Goal: Information Seeking & Learning: Check status

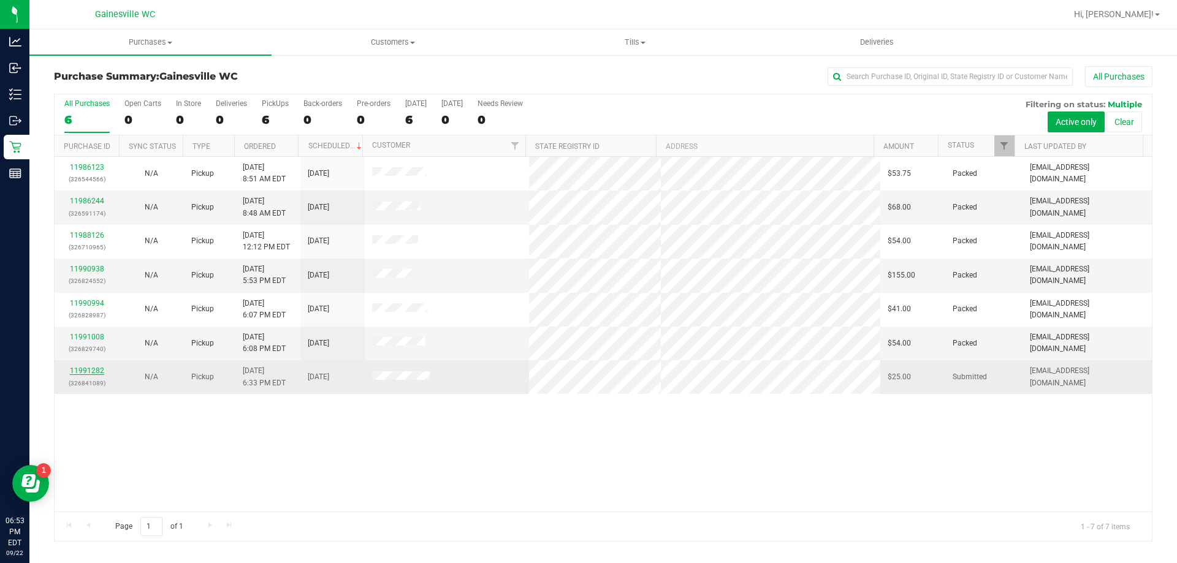
click at [93, 366] on link "11991282" at bounding box center [87, 370] width 34 height 9
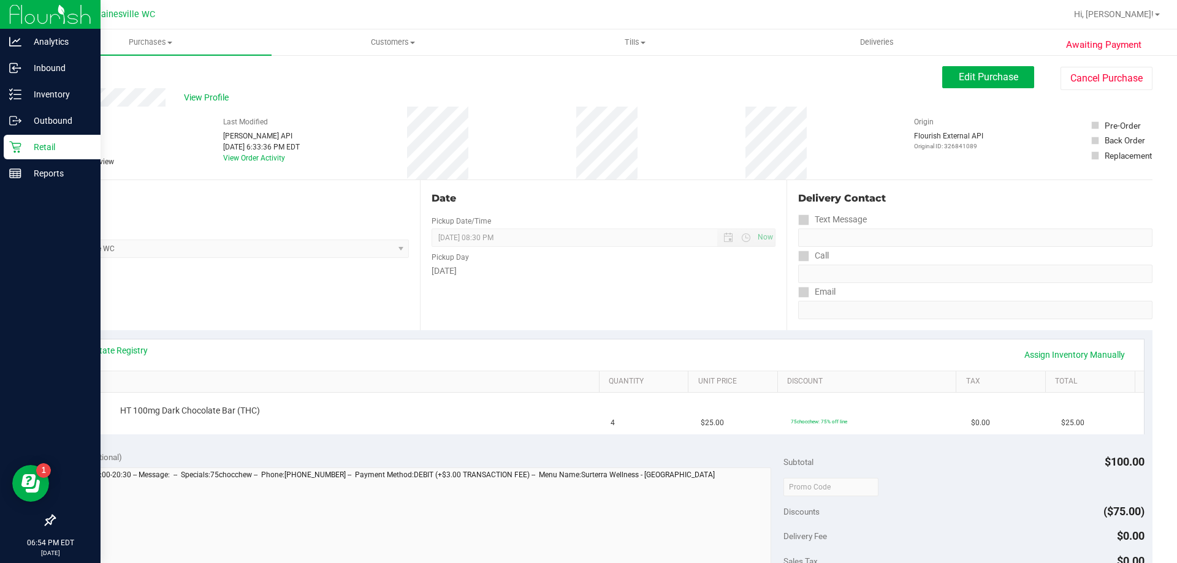
click at [17, 153] on div "Retail" at bounding box center [52, 147] width 97 height 25
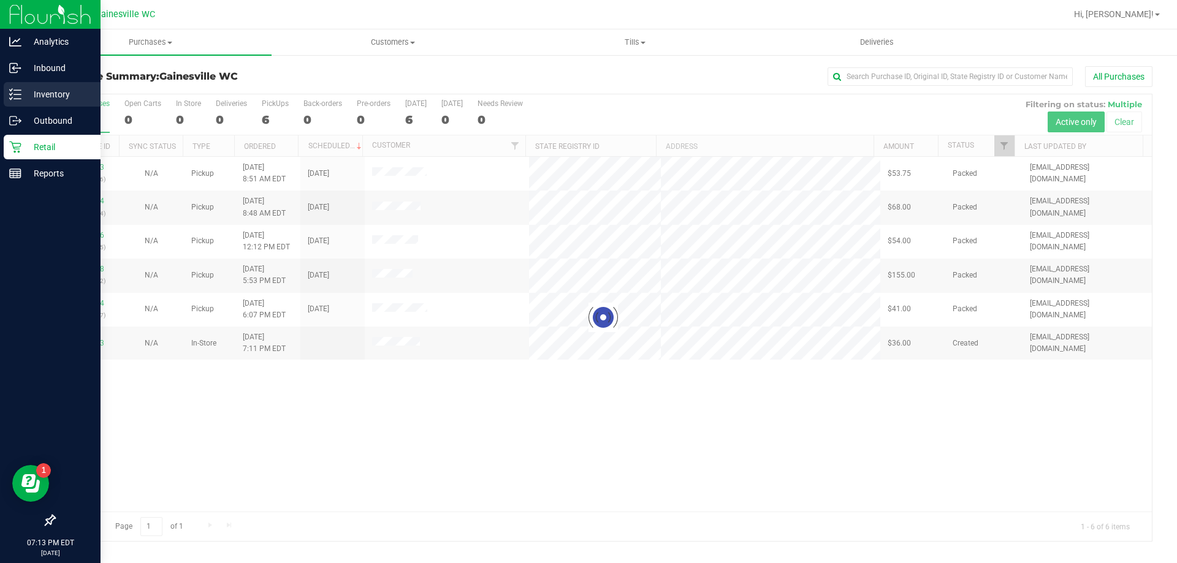
click at [31, 94] on p "Inventory" at bounding box center [58, 94] width 74 height 15
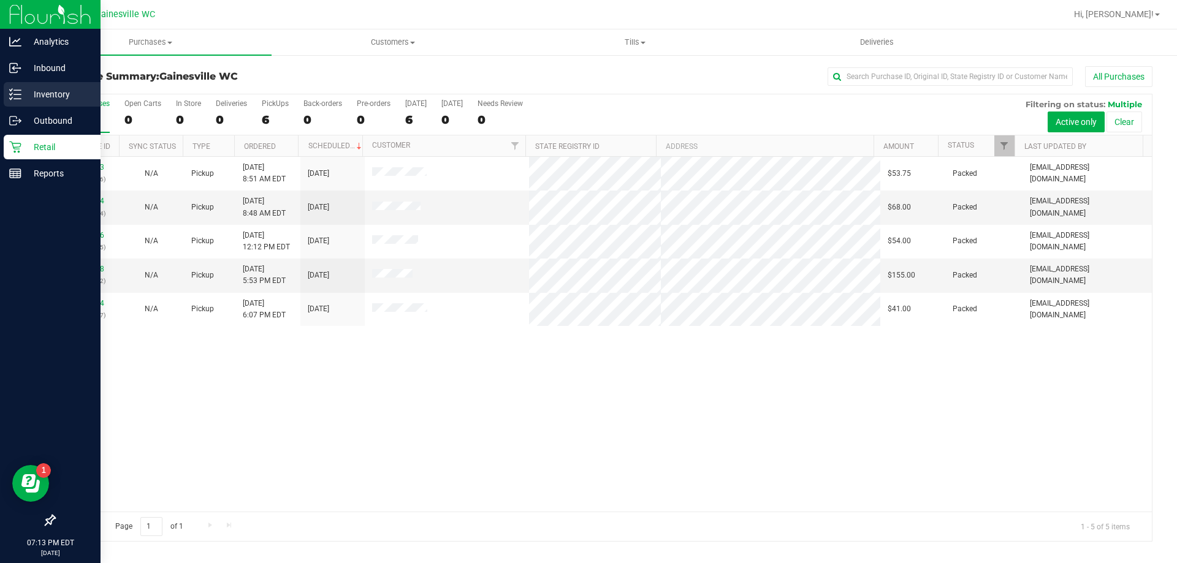
click at [13, 99] on icon at bounding box center [15, 94] width 12 height 12
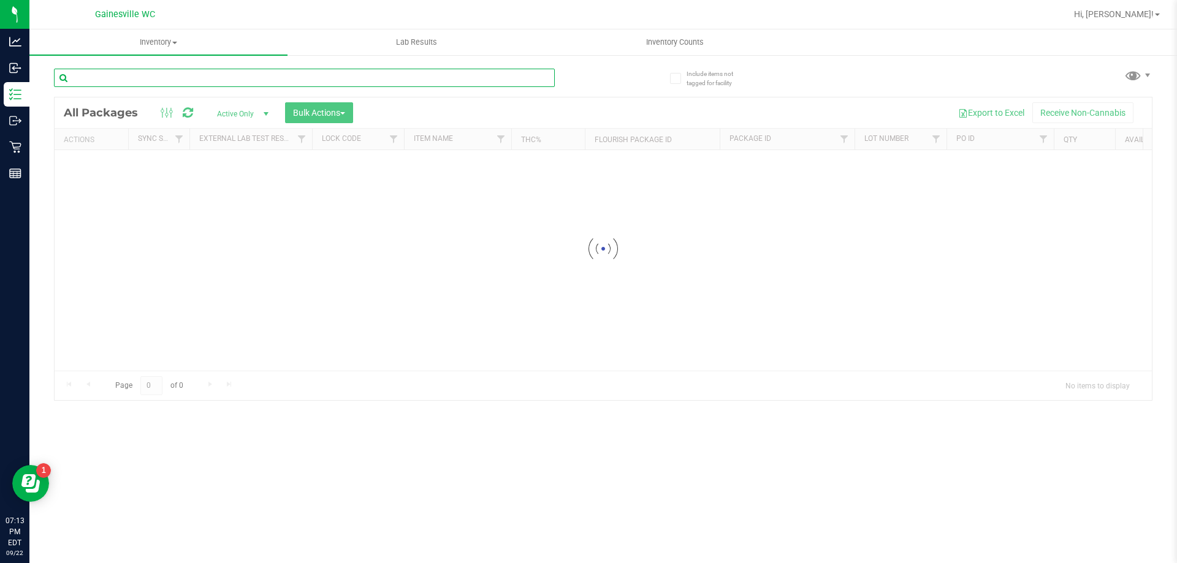
click at [233, 76] on input "text" at bounding box center [304, 78] width 501 height 18
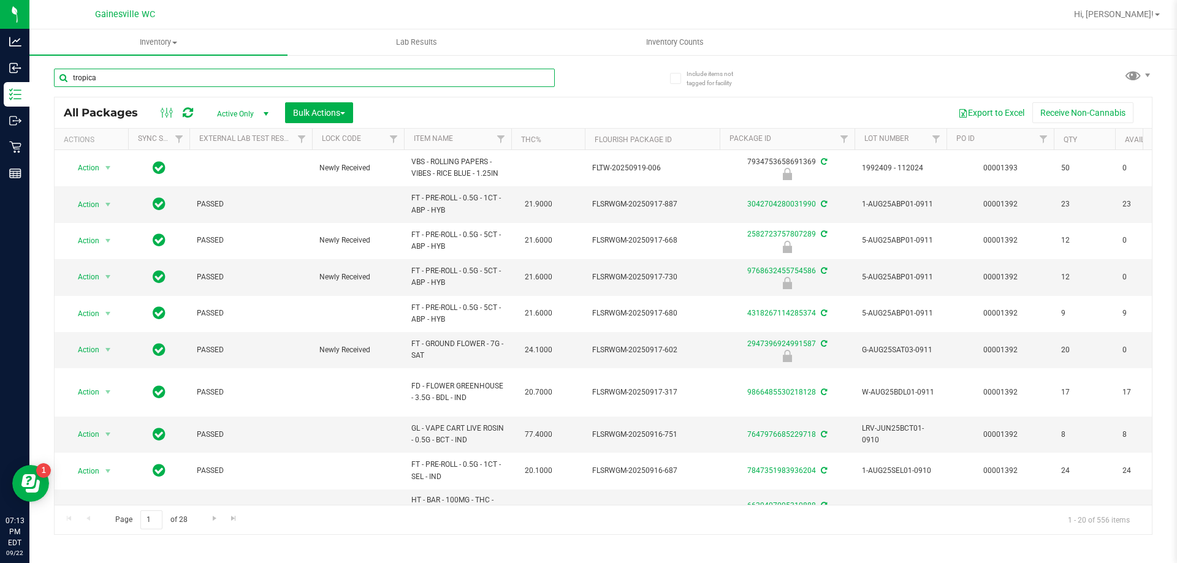
type input "tropical"
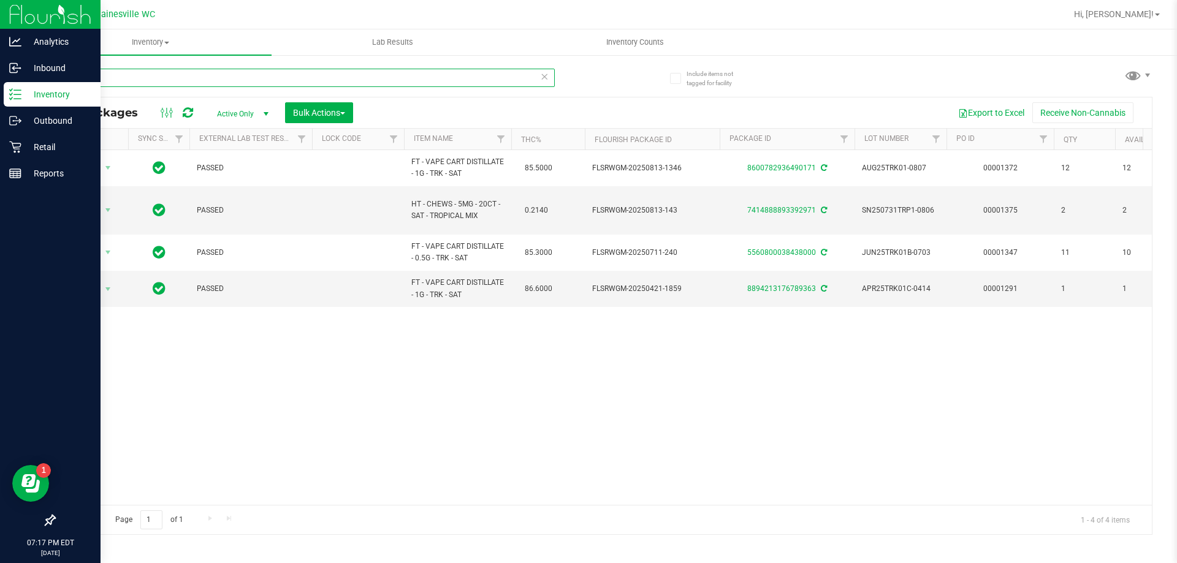
drag, startPoint x: 109, startPoint y: 75, endPoint x: 0, endPoint y: 91, distance: 110.2
click at [0, 91] on div "Analytics Inbound Inventory Outbound Retail Reports 07:17 PM EDT [DATE] 09/22 G…" at bounding box center [588, 281] width 1177 height 563
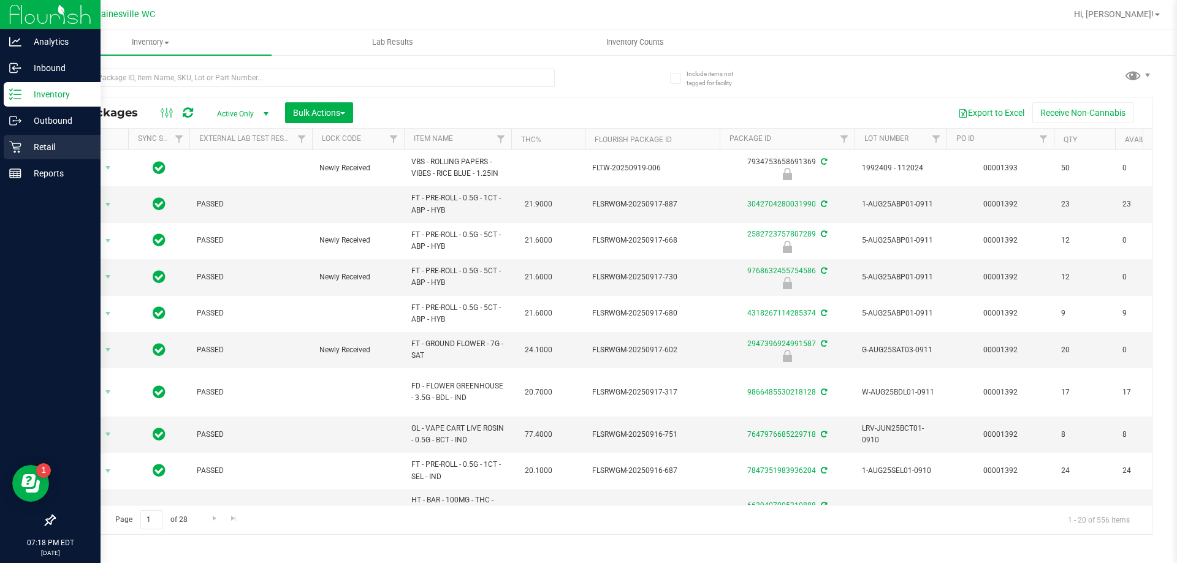
click at [36, 141] on p "Retail" at bounding box center [58, 147] width 74 height 15
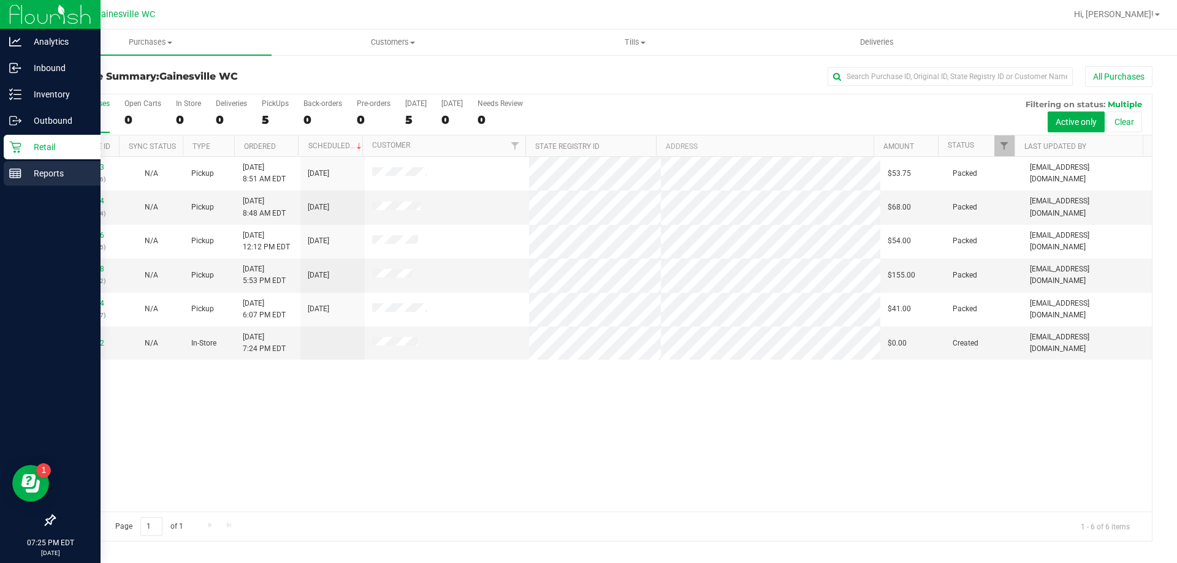
click at [19, 175] on icon at bounding box center [15, 173] width 12 height 12
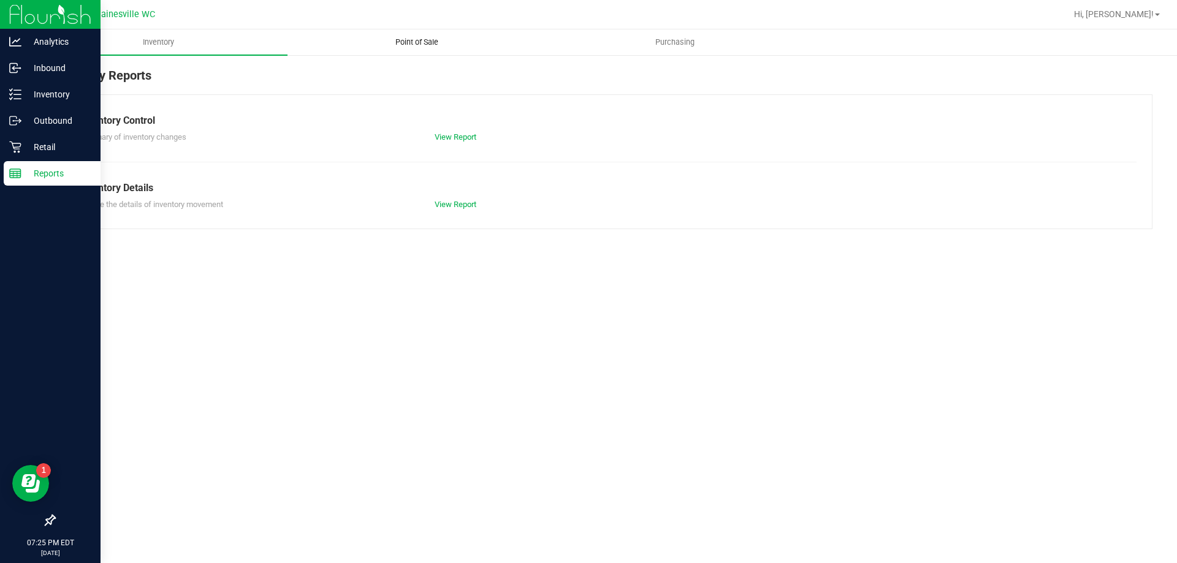
click at [418, 48] on uib-tab-heading "Point of Sale" at bounding box center [416, 42] width 257 height 25
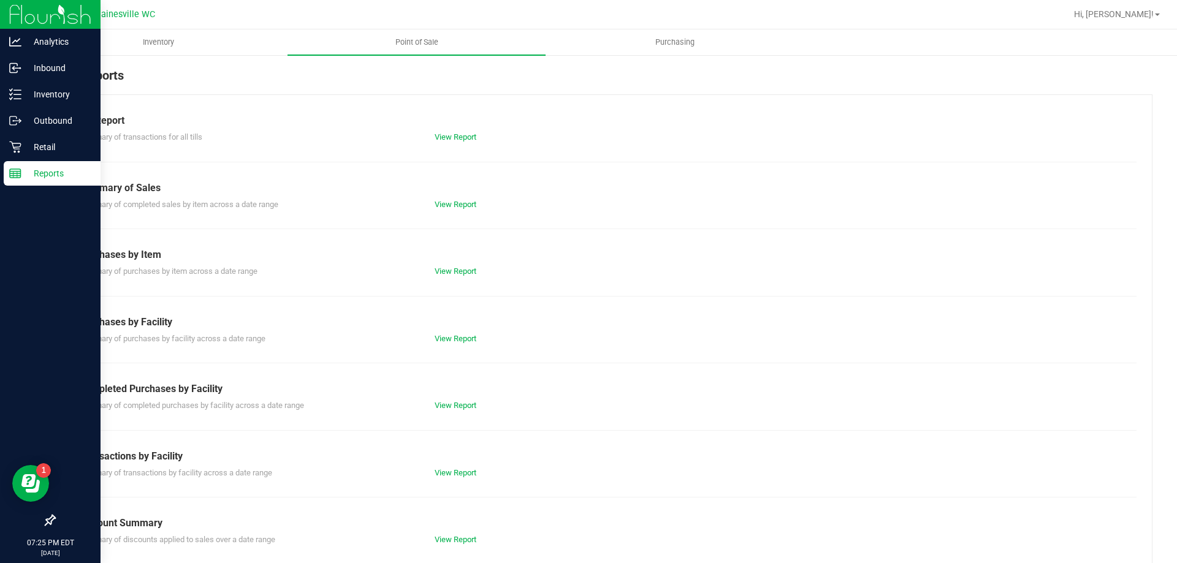
click at [444, 400] on div "View Report" at bounding box center [514, 406] width 178 height 12
click at [444, 405] on link "View Report" at bounding box center [456, 405] width 42 height 9
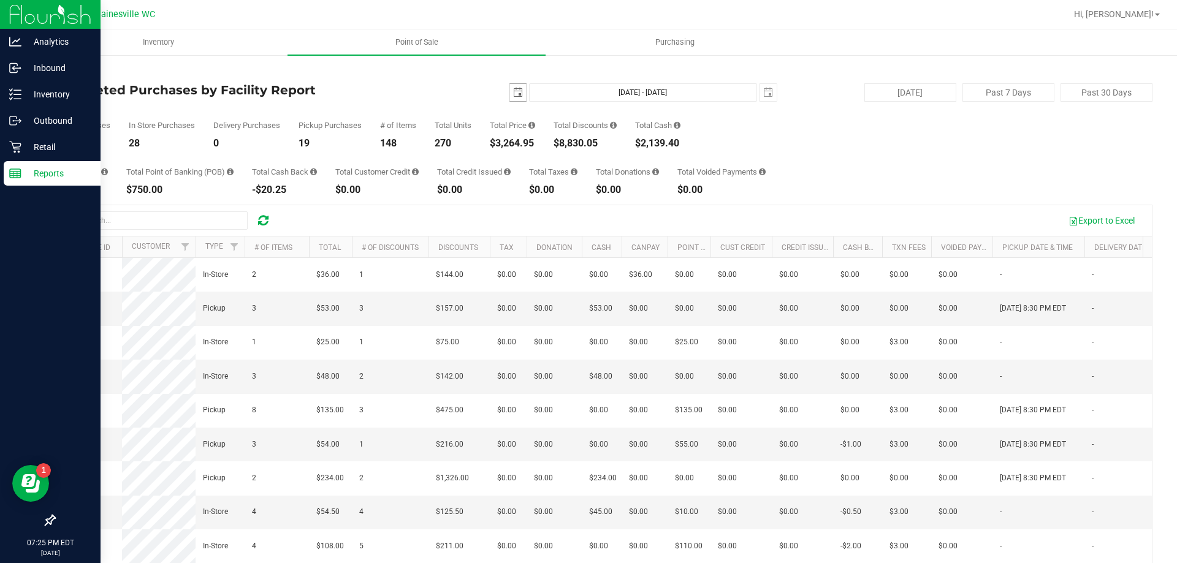
click at [509, 99] on span "select" at bounding box center [517, 92] width 17 height 17
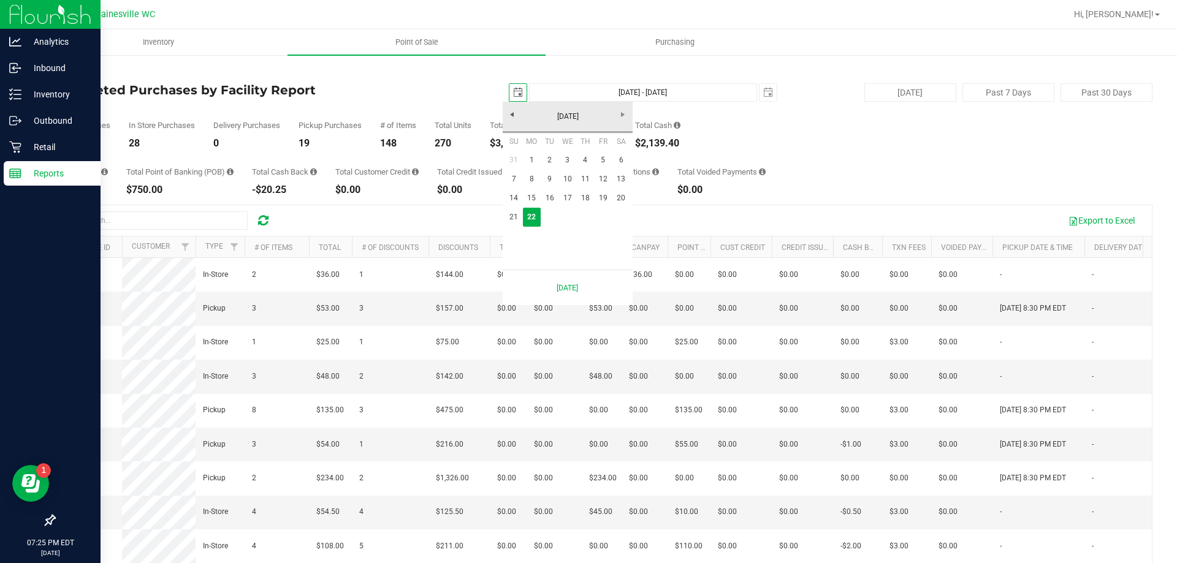
scroll to position [0, 31]
click at [618, 199] on link "20" at bounding box center [621, 198] width 18 height 19
type input "[DATE]"
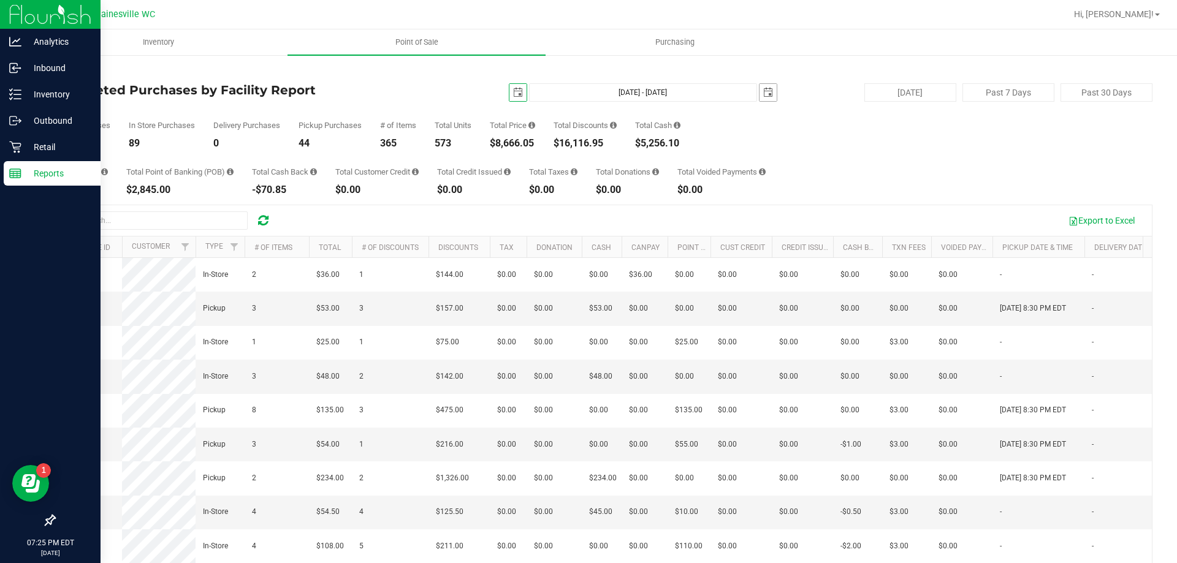
click at [763, 89] on span "select" at bounding box center [768, 93] width 10 height 10
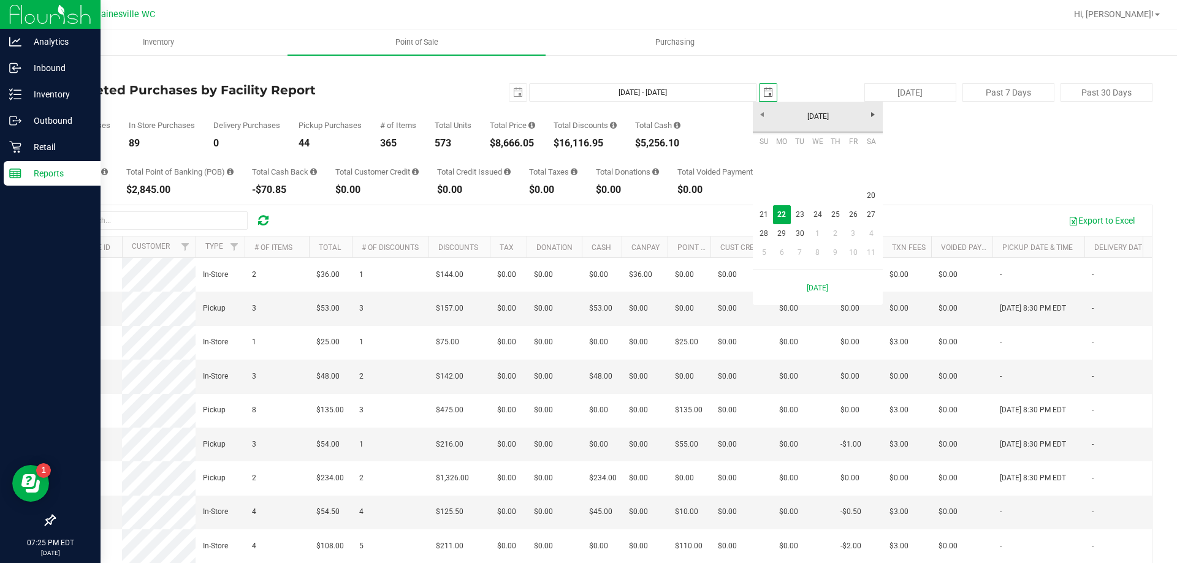
scroll to position [0, 31]
click at [881, 189] on div "Su Mo Tu We Th Fr Sa 20 21 22 23 24 25 26 27 28 29 30 1 2 3 4 5 6 7 8 9 10 11" at bounding box center [818, 200] width 130 height 137
click at [877, 193] on link "20" at bounding box center [871, 195] width 18 height 19
type input "[DATE] - [DATE]"
type input "[DATE]"
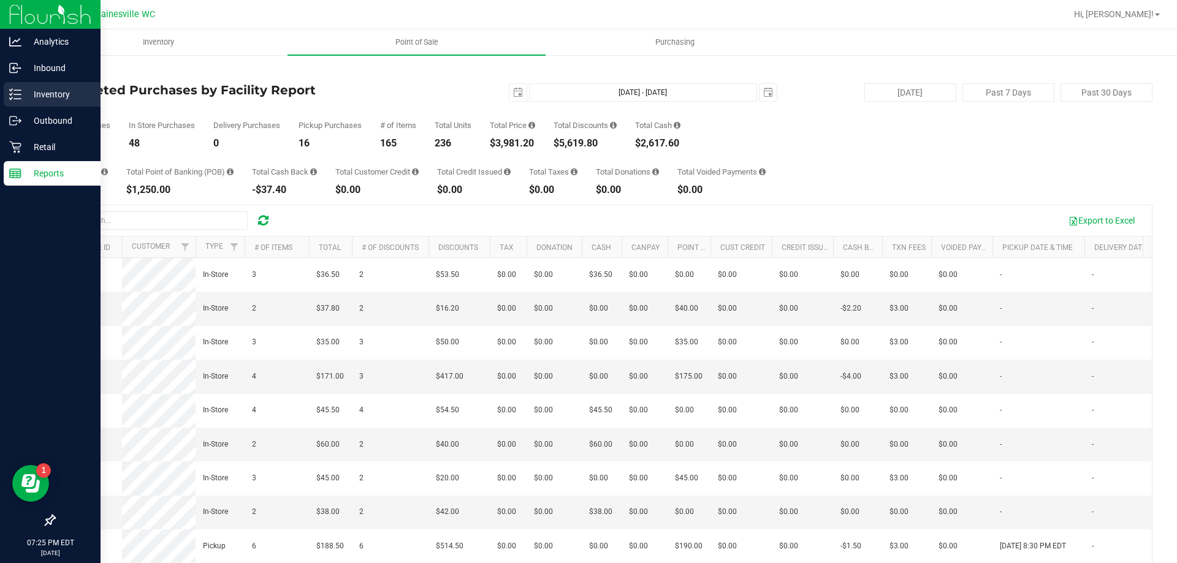
click at [31, 100] on p "Inventory" at bounding box center [58, 94] width 74 height 15
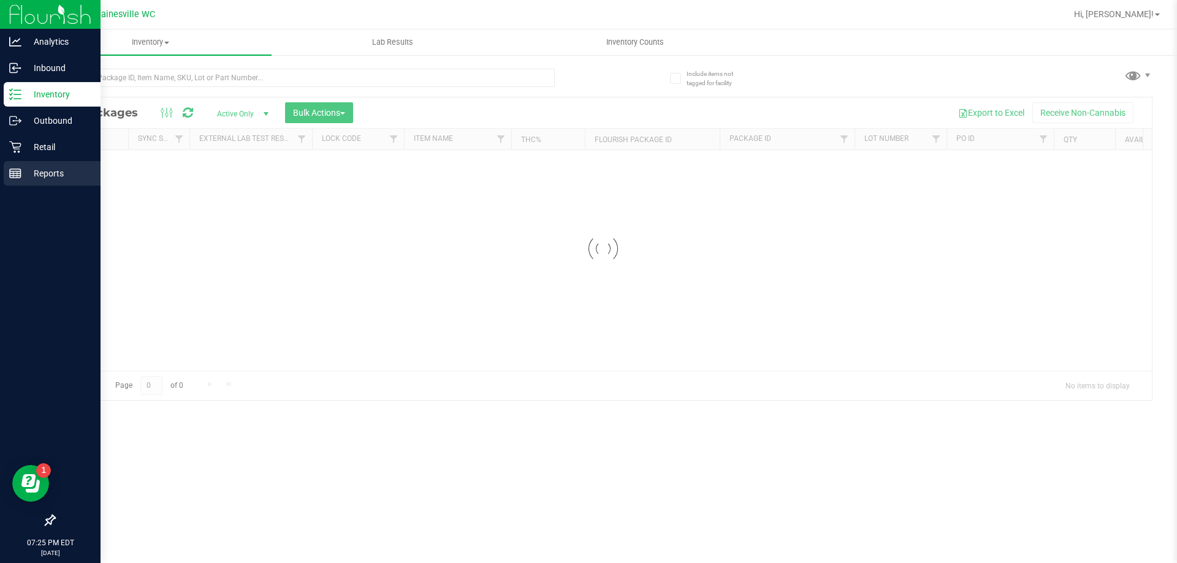
click at [31, 171] on p "Reports" at bounding box center [58, 173] width 74 height 15
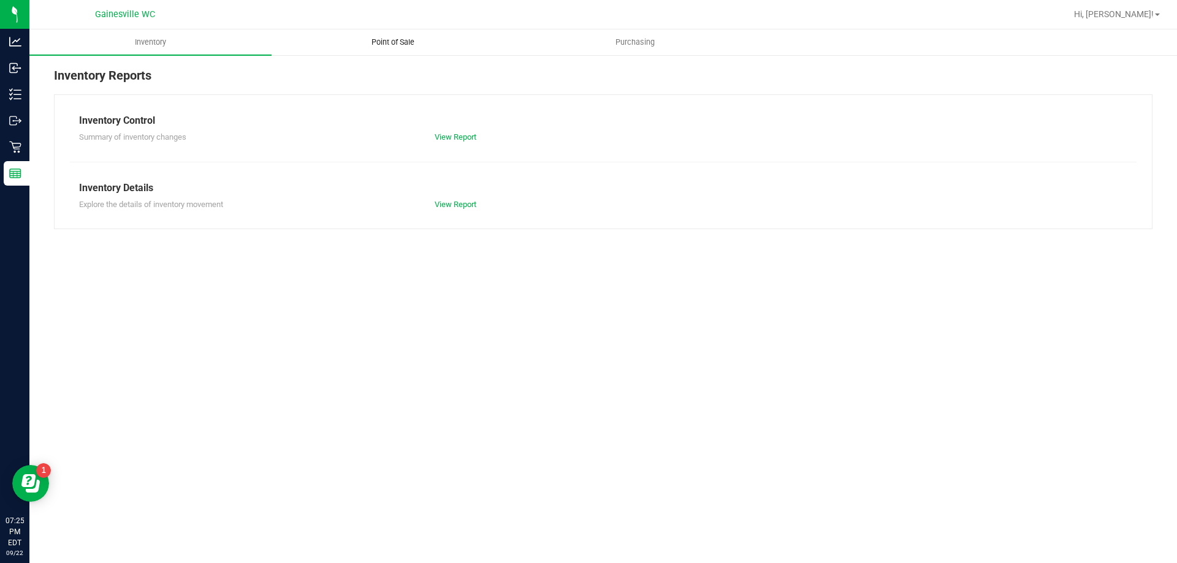
click at [390, 39] on span "Point of Sale" at bounding box center [393, 42] width 76 height 11
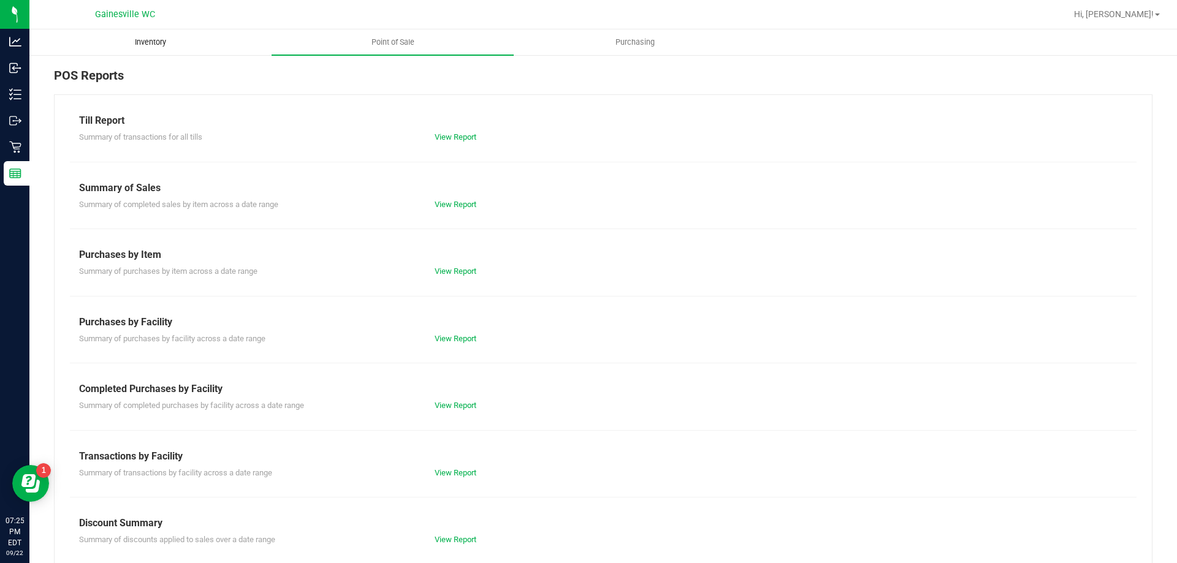
click at [155, 37] on span "Inventory" at bounding box center [150, 42] width 64 height 11
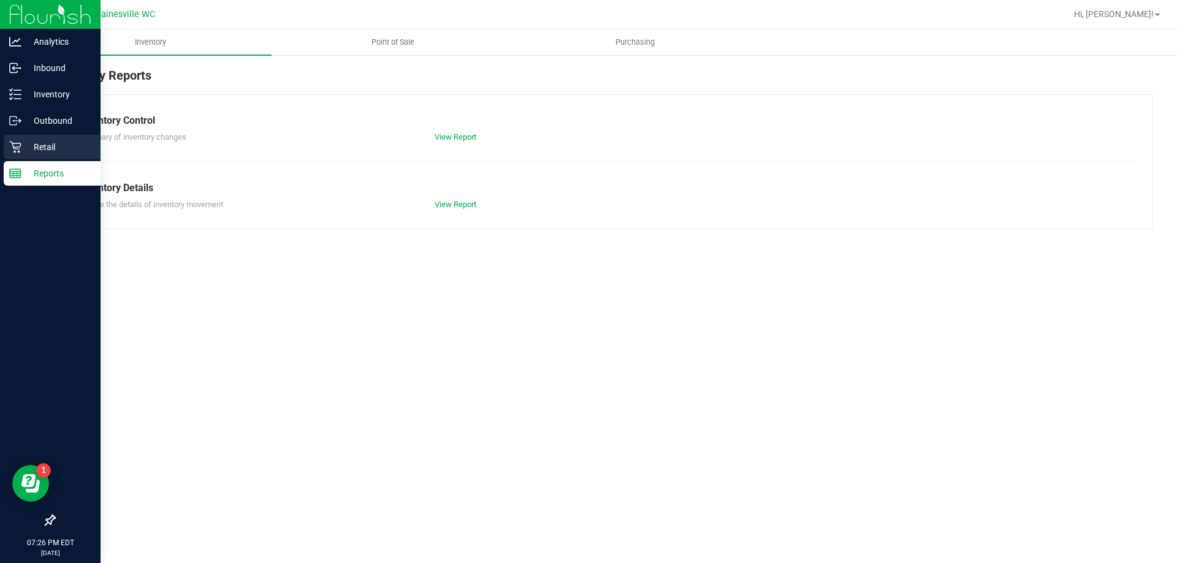
click at [63, 136] on div "Retail" at bounding box center [52, 147] width 97 height 25
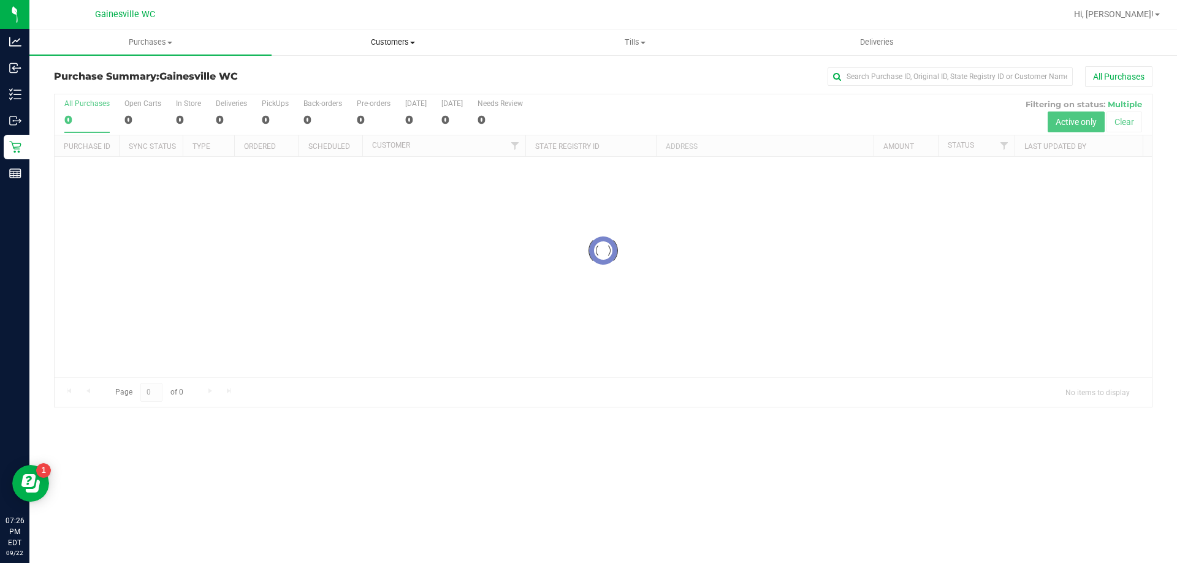
click at [397, 37] on span "Customers" at bounding box center [392, 42] width 241 height 11
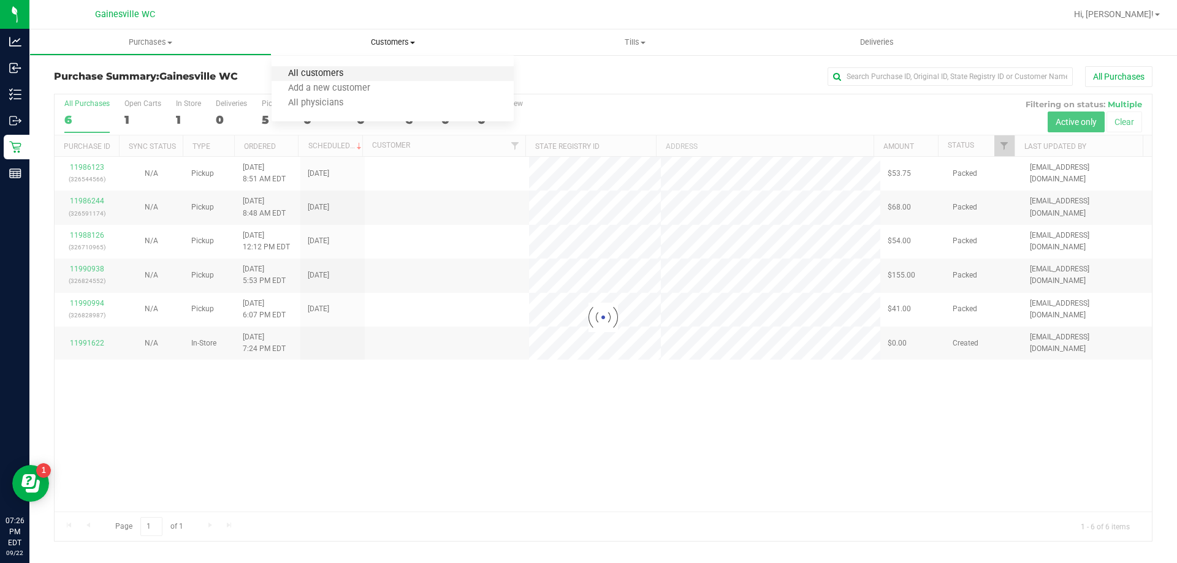
click at [341, 77] on span "All customers" at bounding box center [315, 74] width 88 height 10
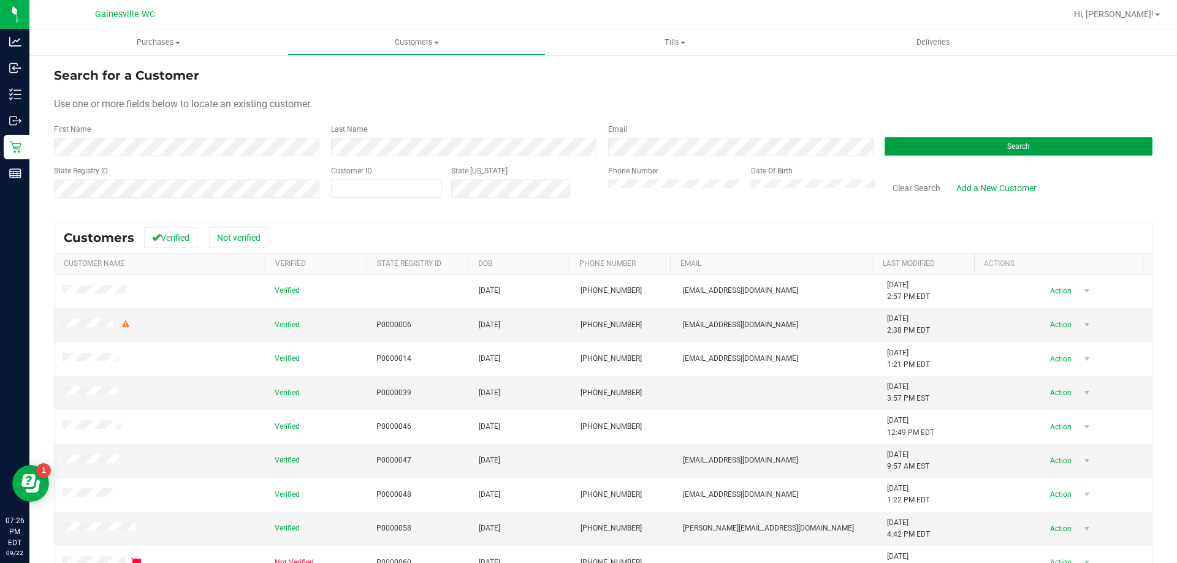
click at [939, 151] on button "Search" at bounding box center [1018, 146] width 268 height 18
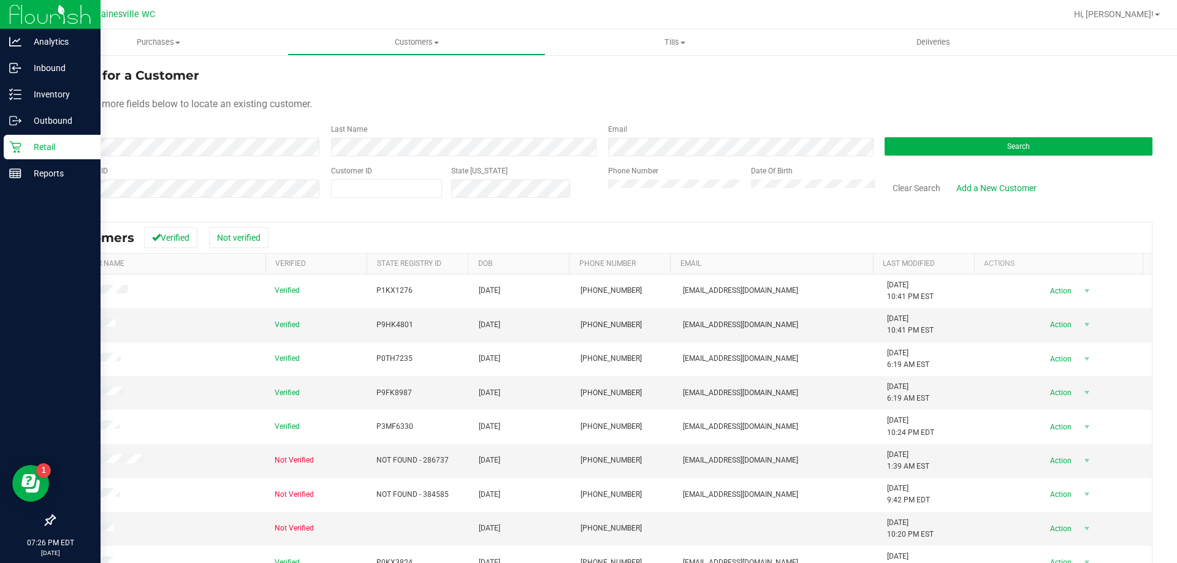
click at [24, 150] on p "Retail" at bounding box center [58, 147] width 74 height 15
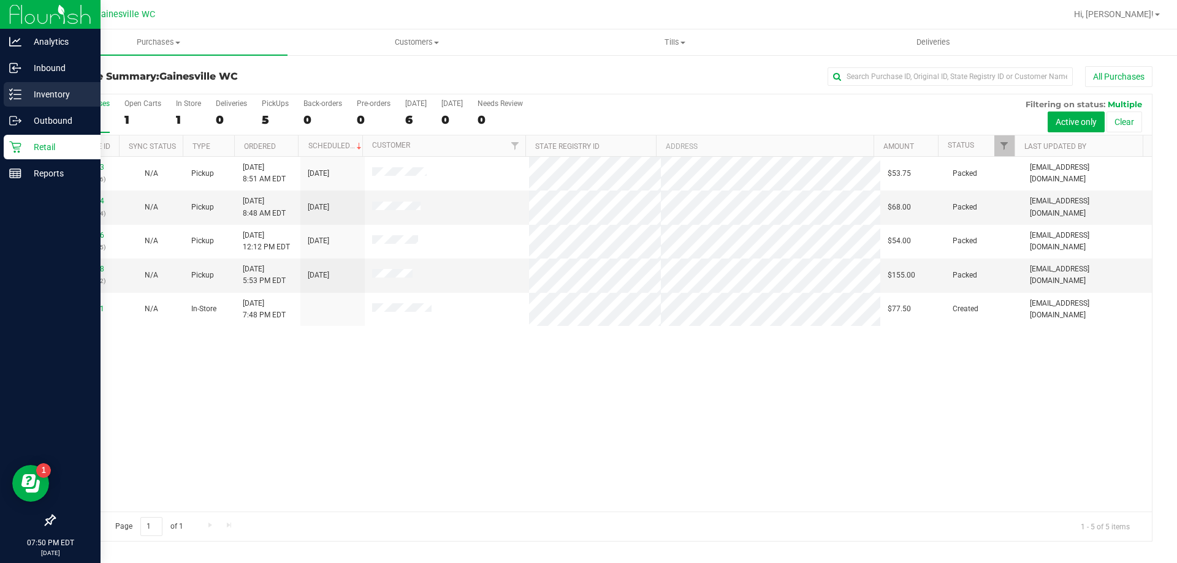
click at [26, 92] on p "Inventory" at bounding box center [58, 94] width 74 height 15
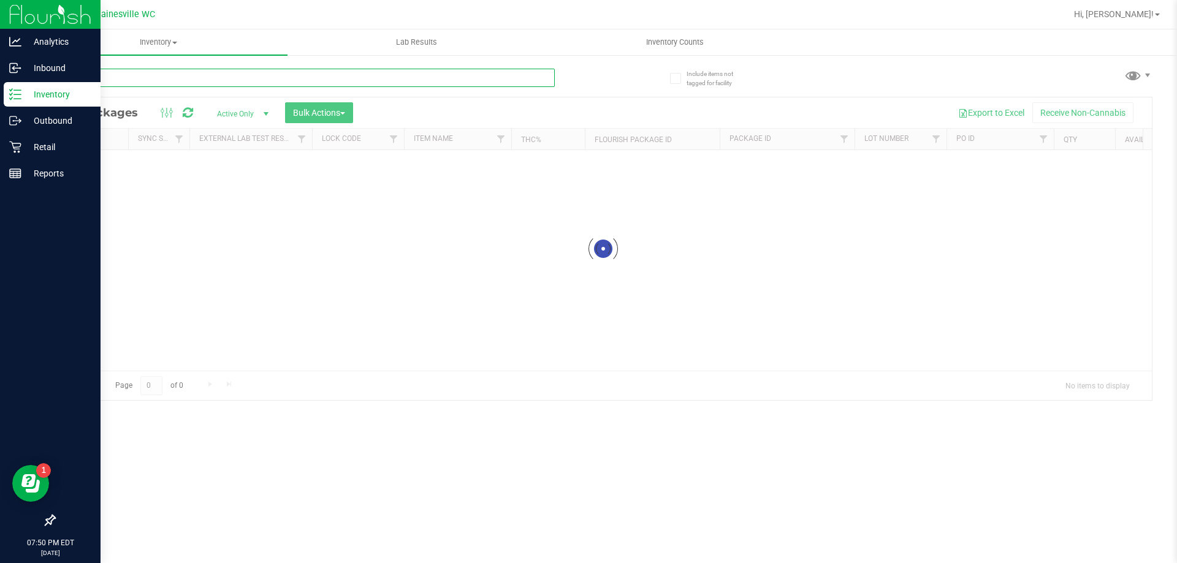
click at [200, 78] on input "text" at bounding box center [304, 78] width 501 height 18
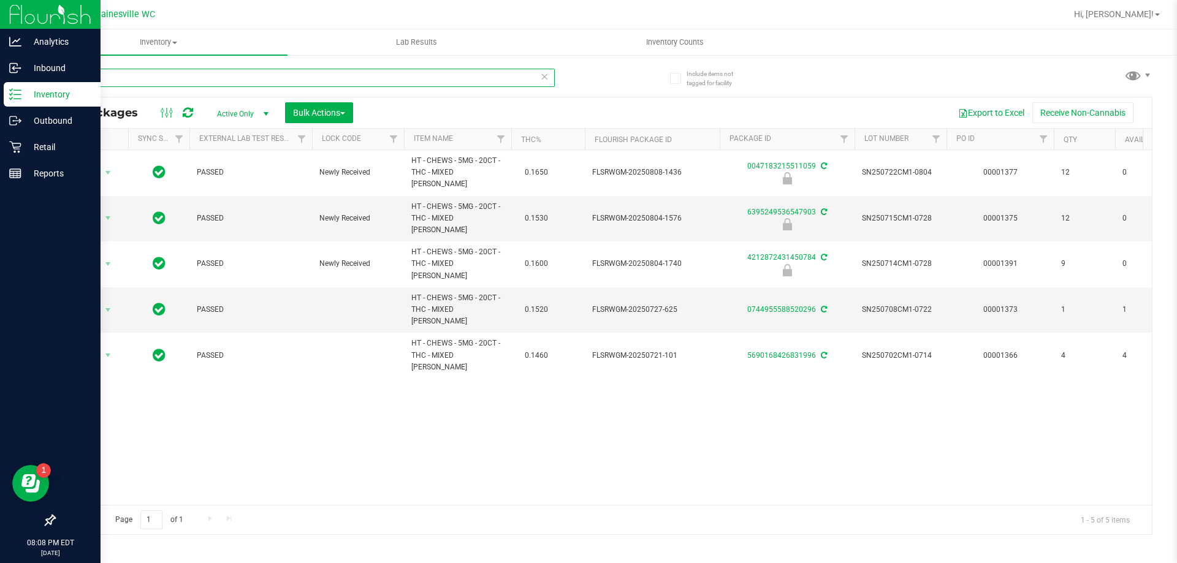
type input "m"
type input "ppu"
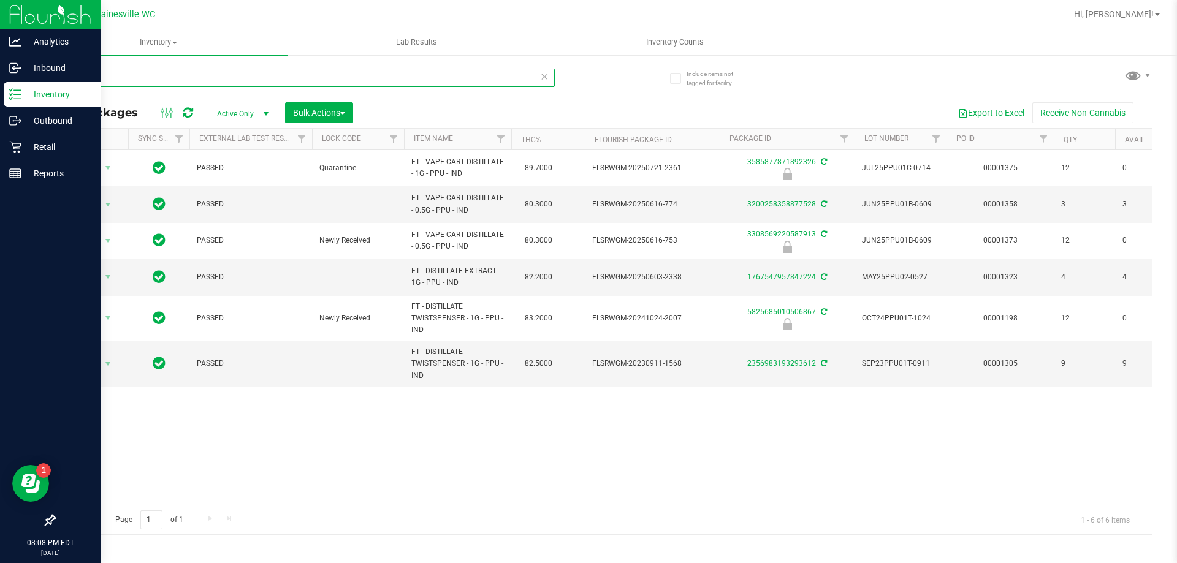
drag, startPoint x: 108, startPoint y: 78, endPoint x: 2, endPoint y: 82, distance: 106.1
click at [0, 82] on div "Analytics Inbound Inventory Outbound Retail Reports 08:08 PM EDT [DATE] 09/22 G…" at bounding box center [588, 281] width 1177 height 563
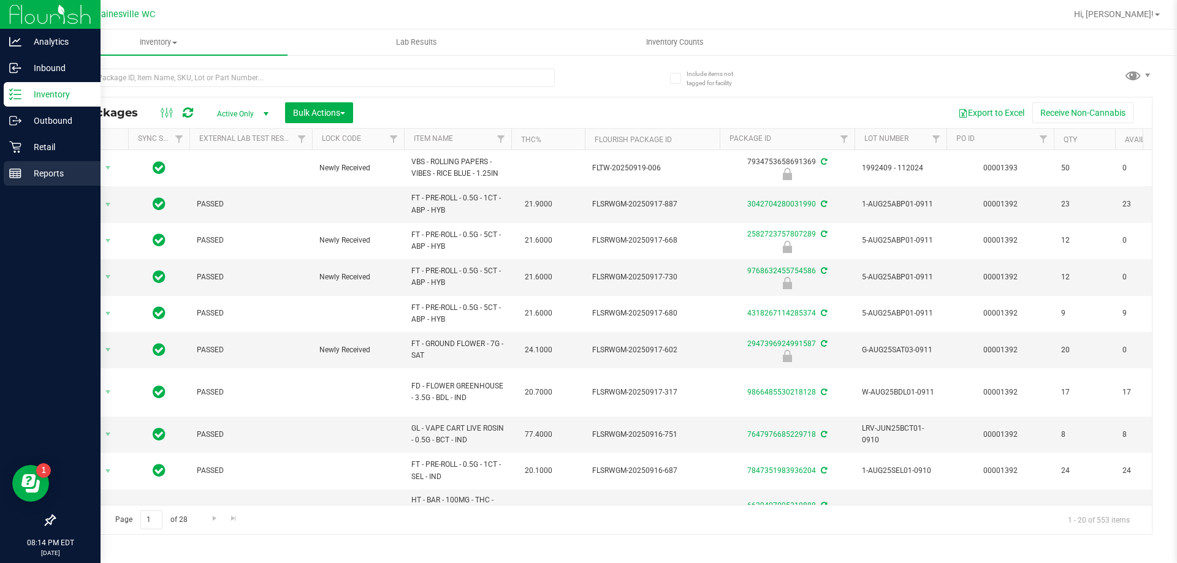
click at [20, 172] on line at bounding box center [15, 172] width 11 height 0
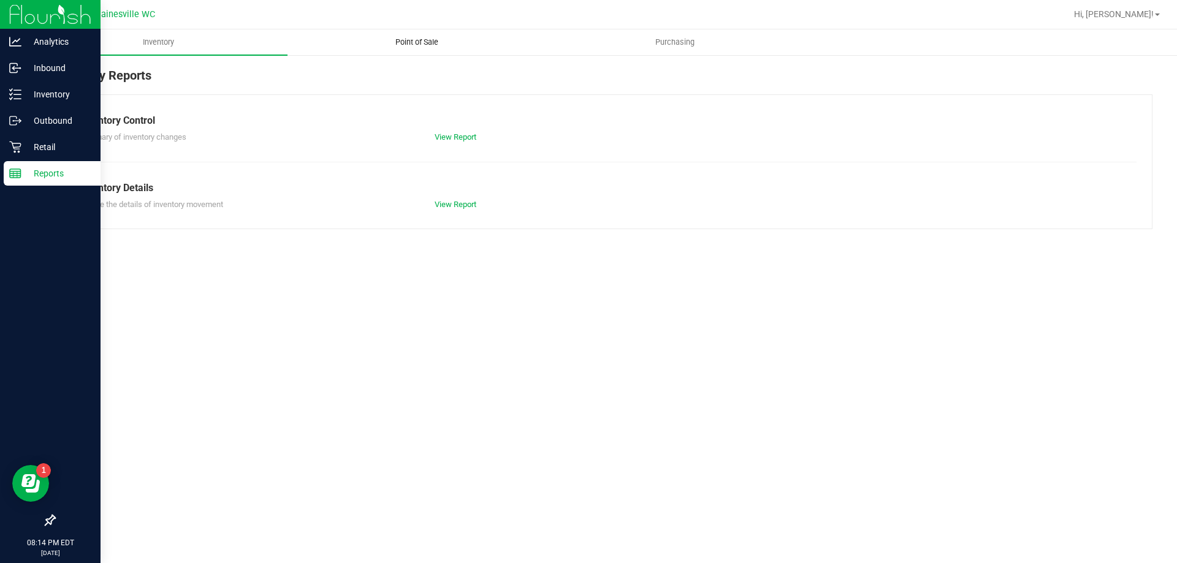
click at [448, 42] on span "Point of Sale" at bounding box center [417, 42] width 76 height 11
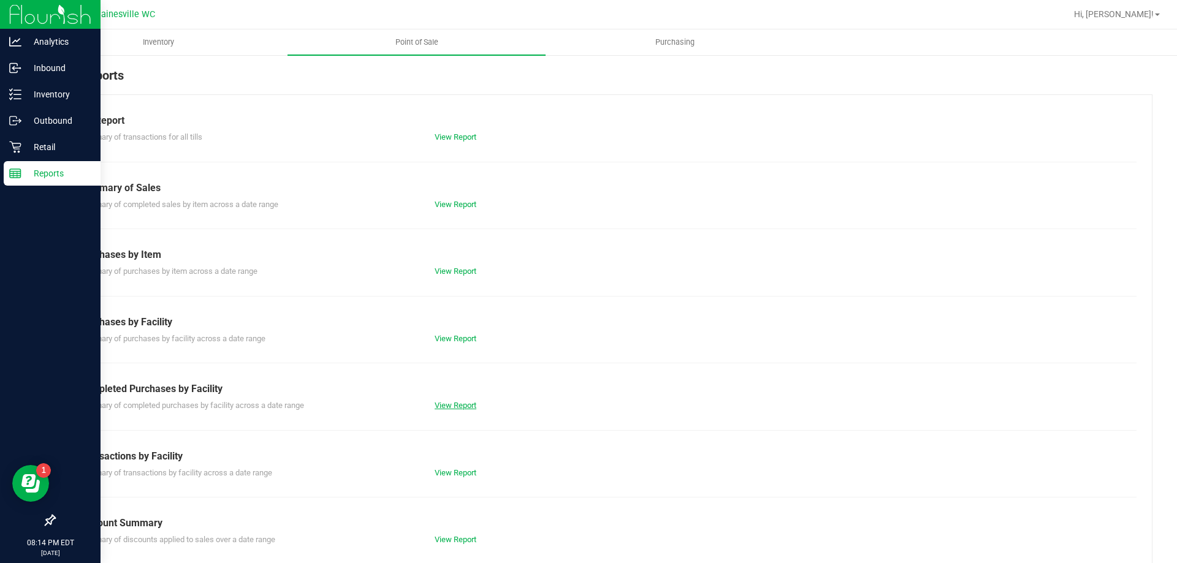
click at [450, 401] on link "View Report" at bounding box center [456, 405] width 42 height 9
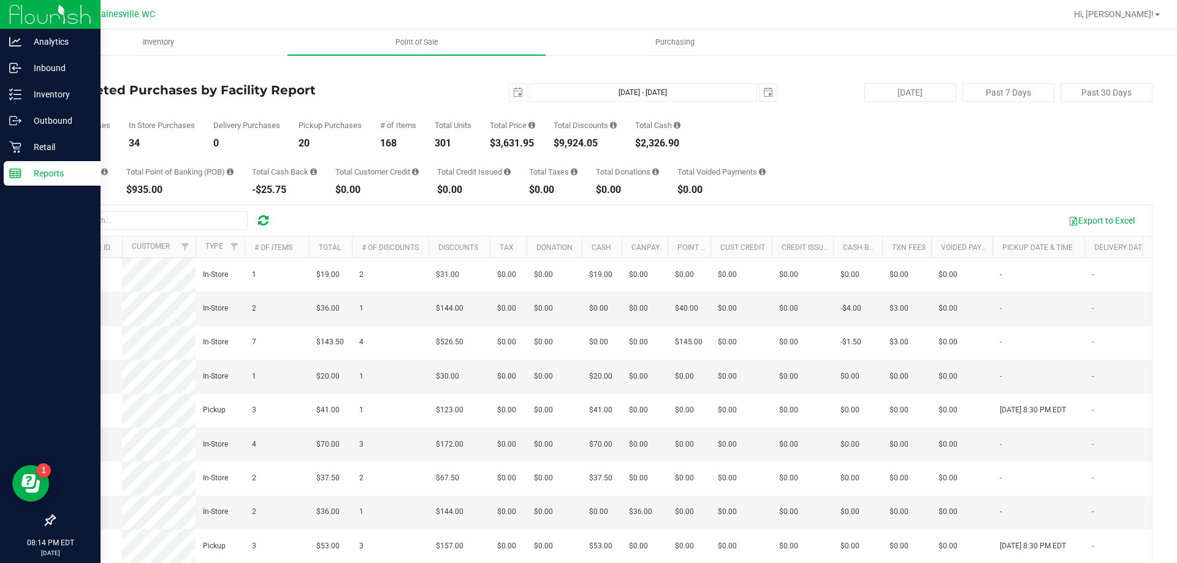
click at [988, 197] on div "Back Completed Purchases by Facility Report [DATE] [DATE] - [DATE] [DATE] [DATE…" at bounding box center [603, 354] width 1098 height 577
click at [21, 155] on div "Retail" at bounding box center [52, 147] width 97 height 25
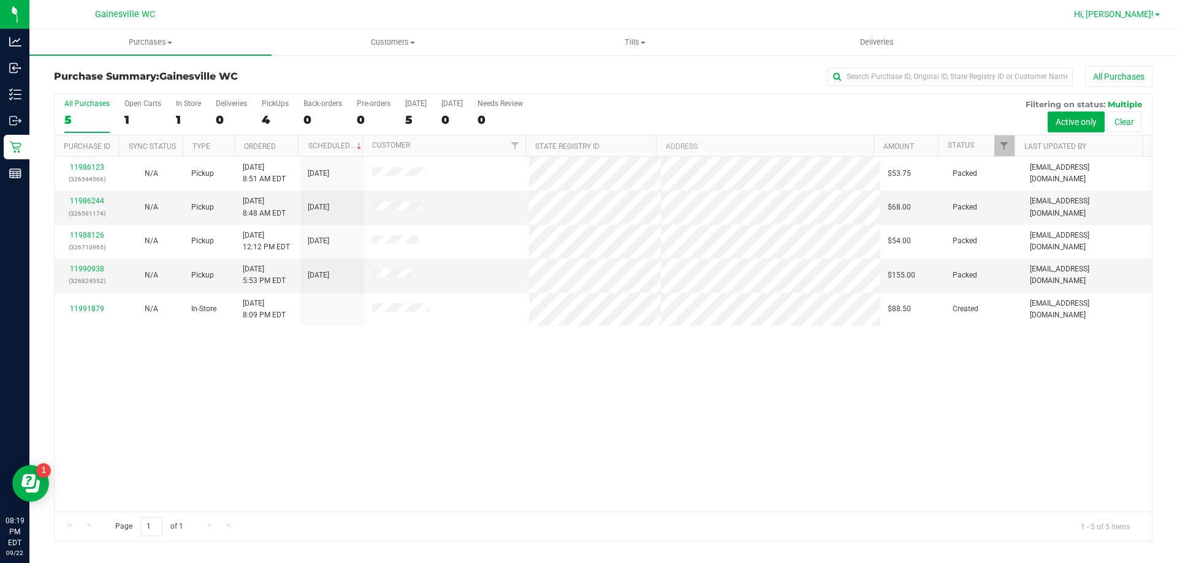
click at [1145, 20] on div "Hi, [PERSON_NAME]!" at bounding box center [1117, 14] width 96 height 21
click at [1146, 20] on link "Hi, [PERSON_NAME]!" at bounding box center [1117, 14] width 96 height 13
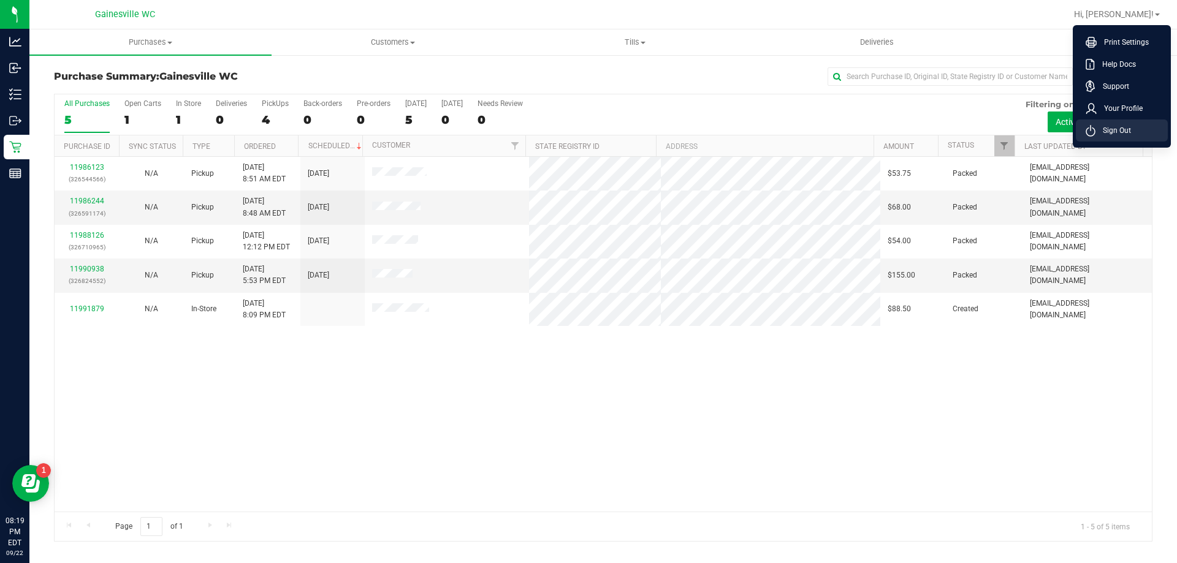
click at [1117, 132] on span "Sign Out" at bounding box center [1113, 130] width 36 height 12
